Goal: Information Seeking & Learning: Understand process/instructions

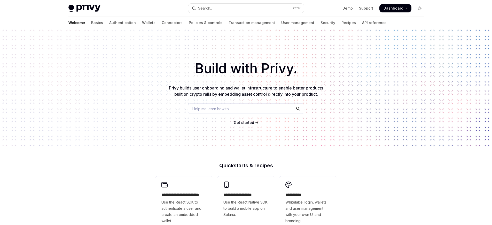
type textarea "*"
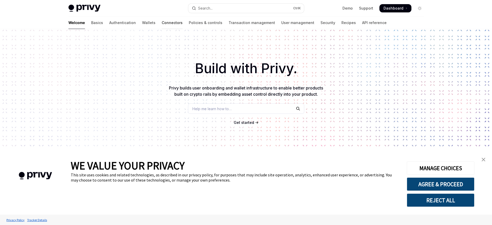
click at [162, 23] on link "Connectors" at bounding box center [172, 23] width 21 height 12
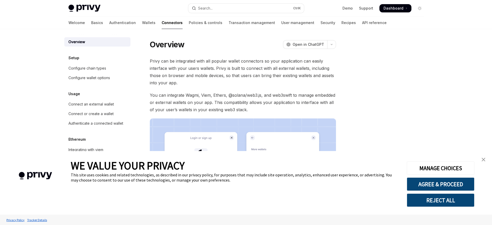
click at [162, 23] on link "Connectors" at bounding box center [172, 23] width 21 height 12
type textarea "*"
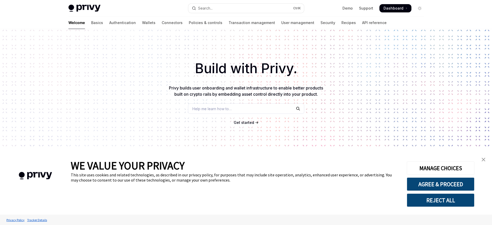
click at [246, 208] on div "WE VALUE YOUR PRIVACY This site uses cookies and related technologies, as descr…" at bounding box center [235, 183] width 328 height 64
click at [162, 23] on link "Connectors" at bounding box center [172, 23] width 21 height 12
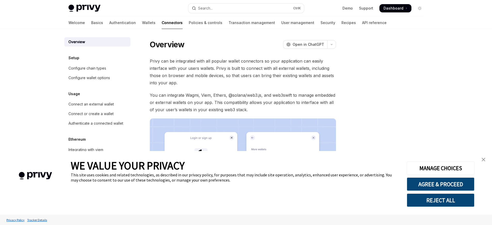
click at [162, 23] on link "Connectors" at bounding box center [172, 23] width 21 height 12
type textarea "*"
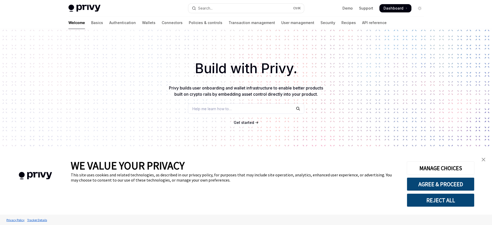
click at [246, 195] on div "WE VALUE YOUR PRIVACY This site uses cookies and related technologies, as descr…" at bounding box center [235, 183] width 328 height 64
click at [162, 23] on link "Connectors" at bounding box center [172, 23] width 21 height 12
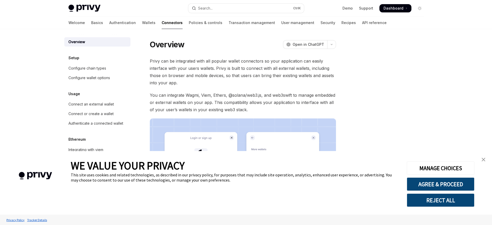
click at [162, 23] on link "Connectors" at bounding box center [172, 23] width 21 height 12
type textarea "*"
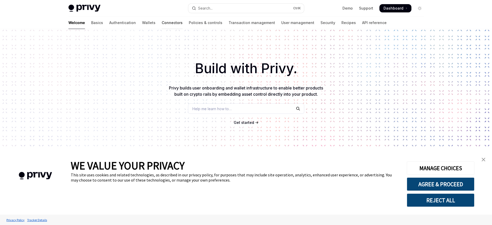
click at [162, 23] on link "Connectors" at bounding box center [172, 23] width 21 height 12
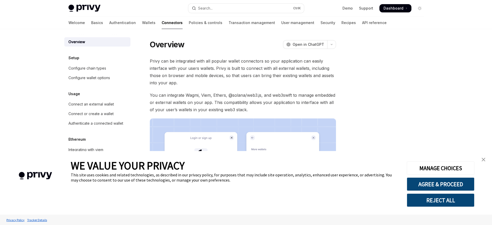
click at [162, 23] on link "Connectors" at bounding box center [172, 23] width 21 height 12
click at [91, 104] on div "Connect an external wallet" at bounding box center [90, 104] width 45 height 6
type textarea "*"
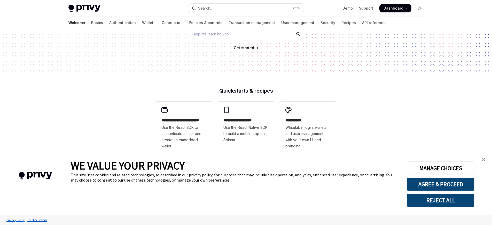
scroll to position [96, 0]
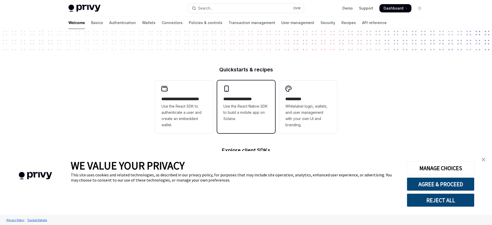
click at [246, 112] on span "Use the React Native SDK to build a mobile app on Solana." at bounding box center [245, 112] width 45 height 19
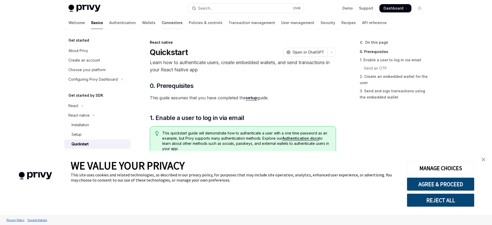
click at [162, 23] on link "Connectors" at bounding box center [172, 23] width 21 height 12
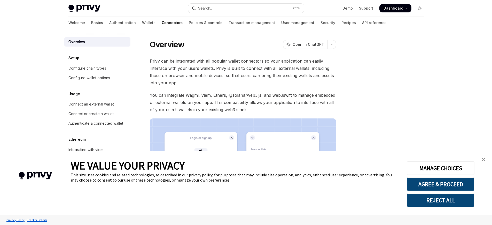
click at [162, 23] on link "Connectors" at bounding box center [172, 23] width 21 height 12
click at [91, 104] on div "Connect an external wallet" at bounding box center [90, 104] width 45 height 6
type textarea "*"
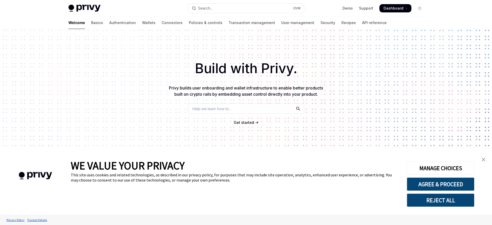
scroll to position [82, 0]
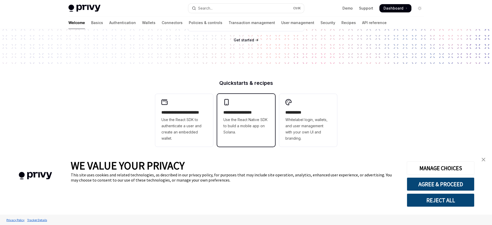
click at [246, 112] on h2 "**********" at bounding box center [245, 112] width 45 height 6
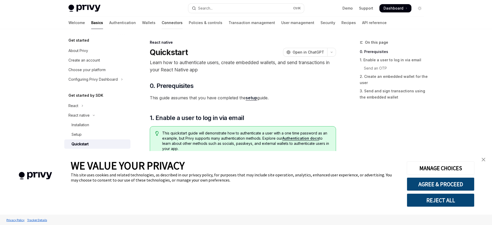
click at [162, 23] on link "Connectors" at bounding box center [172, 23] width 21 height 12
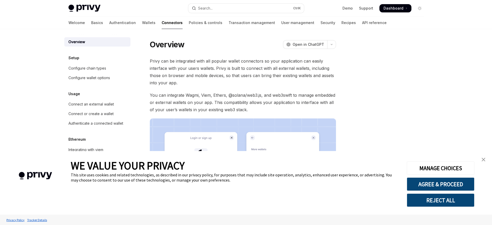
click at [162, 23] on link "Connectors" at bounding box center [172, 23] width 21 height 12
click at [91, 104] on div "Connect an external wallet" at bounding box center [90, 104] width 45 height 6
type textarea "*"
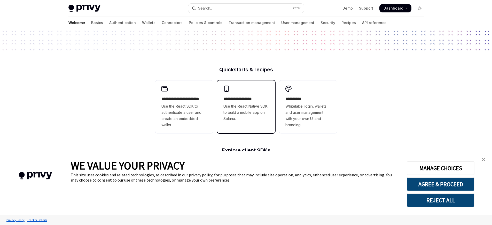
click at [246, 112] on span "Use the React Native SDK to build a mobile app on Solana." at bounding box center [245, 112] width 45 height 19
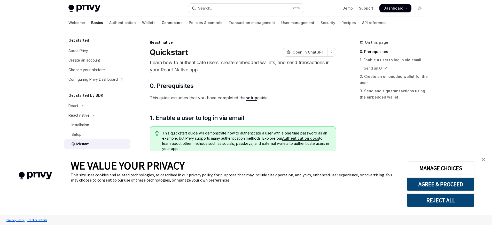
click at [162, 23] on link "Connectors" at bounding box center [172, 23] width 21 height 12
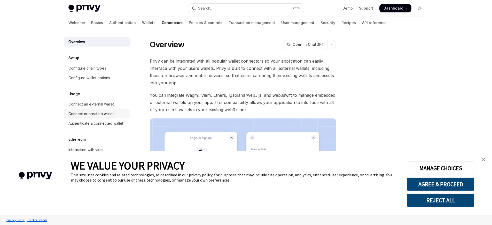
click at [91, 114] on div "Connect or create a wallet" at bounding box center [90, 113] width 45 height 6
type textarea "*"
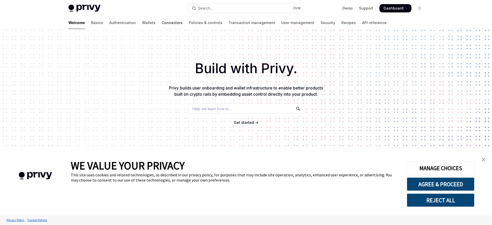
click at [162, 23] on link "Connectors" at bounding box center [172, 23] width 21 height 12
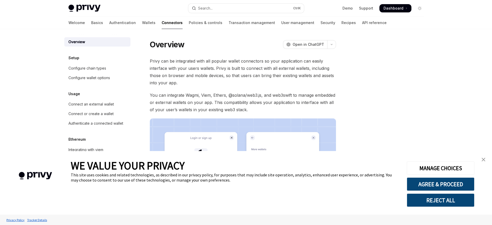
click at [162, 23] on link "Connectors" at bounding box center [172, 23] width 21 height 12
click at [91, 114] on div "Connect or create a wallet" at bounding box center [90, 113] width 45 height 6
type textarea "*"
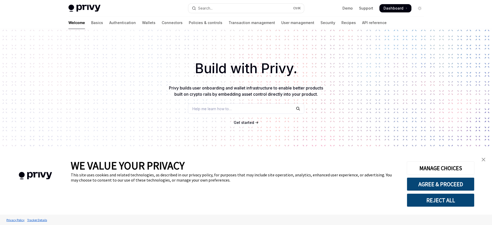
scroll to position [82, 0]
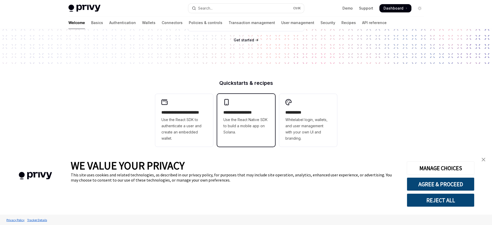
click at [246, 112] on h2 "**********" at bounding box center [245, 112] width 45 height 6
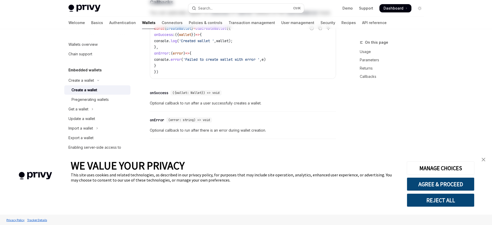
type textarea "*"
